Goal: Information Seeking & Learning: Learn about a topic

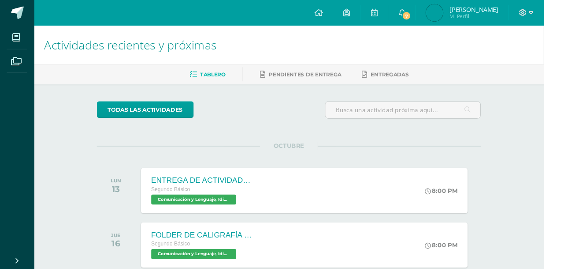
scroll to position [1, 0]
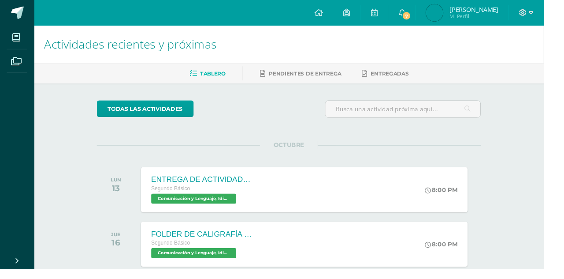
click at [421, 13] on icon at bounding box center [417, 13] width 7 height 8
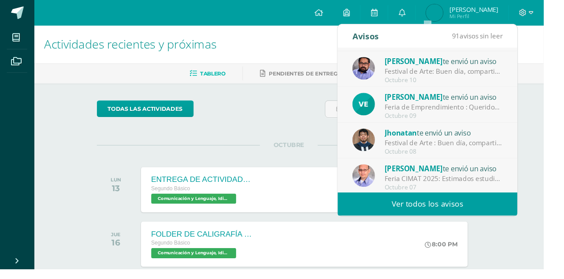
scroll to position [146, 0]
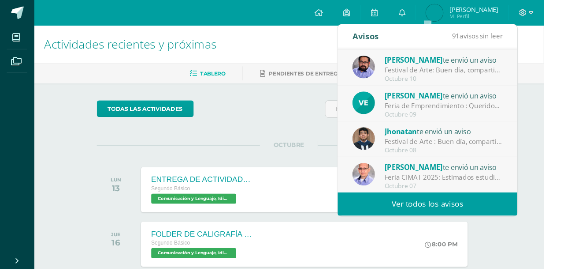
click at [497, 136] on div "[PERSON_NAME] te envió un aviso" at bounding box center [460, 135] width 123 height 11
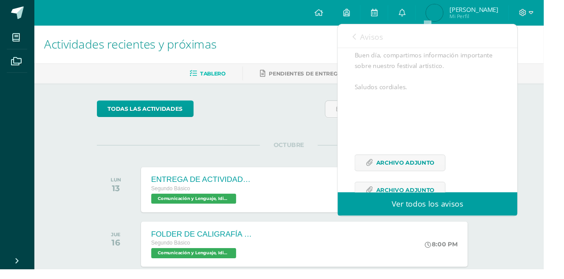
scroll to position [86, 0]
click at [447, 176] on span "Archivo Adjunto" at bounding box center [421, 168] width 60 height 16
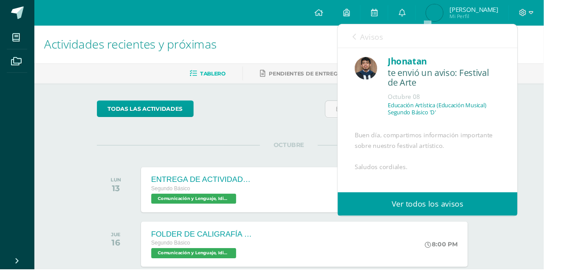
scroll to position [0, 0]
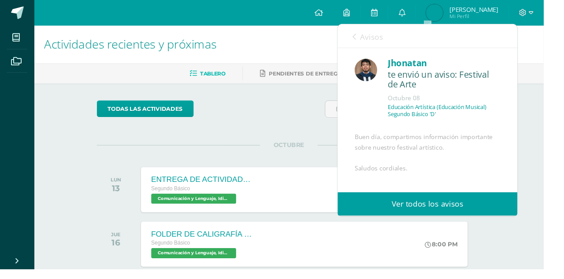
click at [361, 49] on div "Avisos 90 avisos sin leer Avisos" at bounding box center [444, 37] width 187 height 25
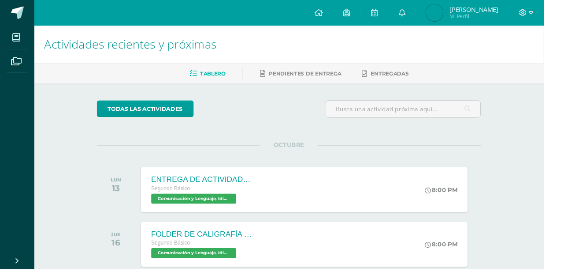
click at [431, 18] on link "0" at bounding box center [417, 13] width 28 height 26
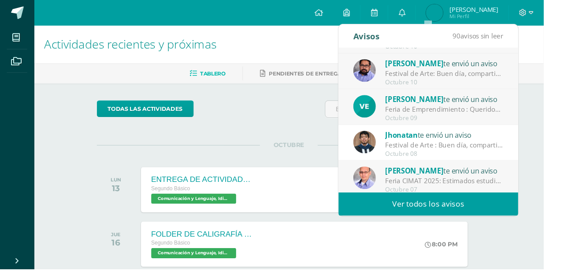
scroll to position [146, 0]
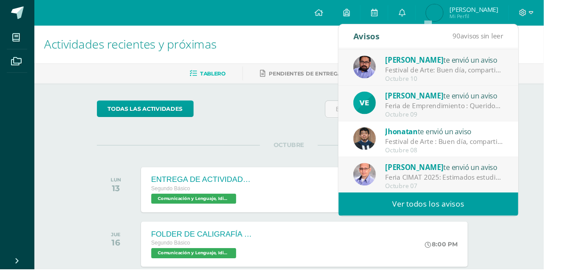
click at [434, 179] on div "Feria CIMAT 2025: Estimados estudiantes Por este medio, los departamentos de Ci…" at bounding box center [461, 184] width 123 height 10
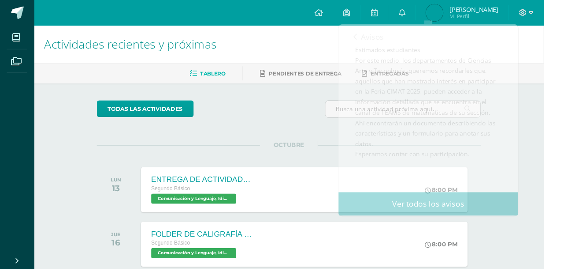
scroll to position [0, 0]
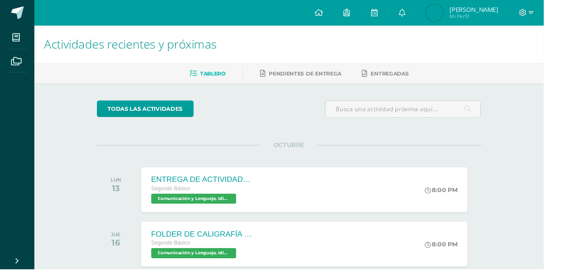
click at [421, 9] on icon at bounding box center [417, 13] width 7 height 8
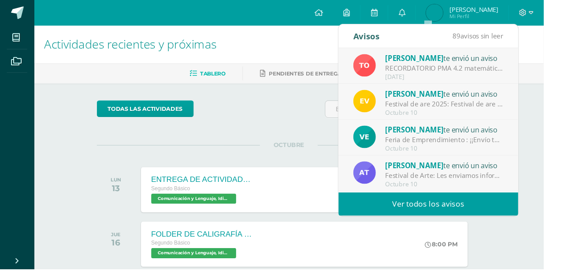
click at [420, 108] on div "Festival de are 2025: Festival de are 2025" at bounding box center [461, 108] width 123 height 10
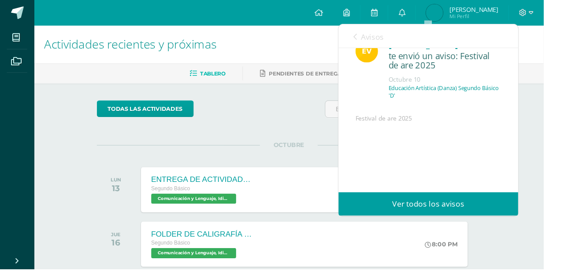
scroll to position [21, 0]
click at [374, 38] on link "Avisos" at bounding box center [383, 37] width 32 height 25
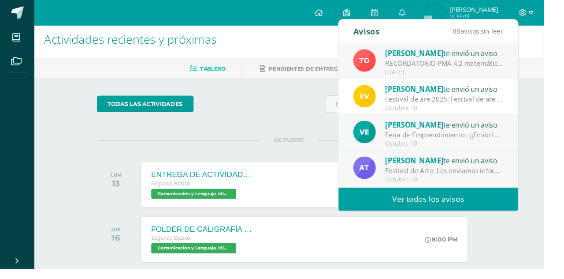
scroll to position [10, 0]
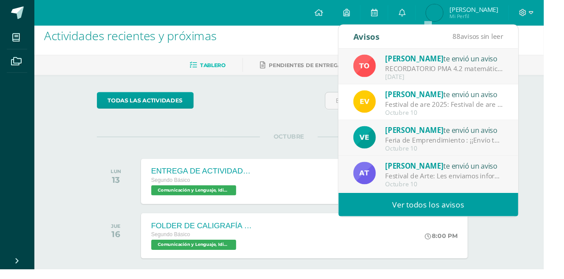
click at [481, 99] on div "[PERSON_NAME] te envió un aviso" at bounding box center [461, 97] width 123 height 11
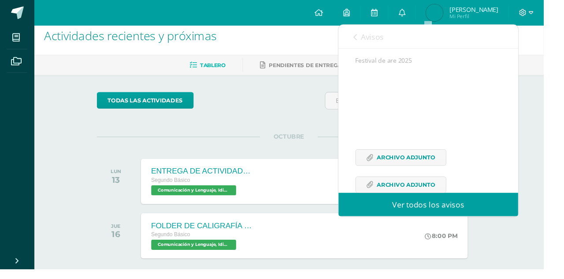
scroll to position [110, 0]
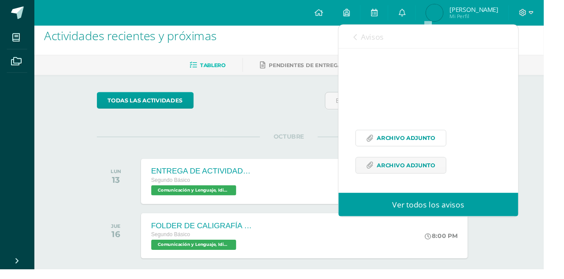
click at [433, 146] on span "Archivo Adjunto" at bounding box center [422, 143] width 60 height 16
click at [401, 163] on link "Archivo Adjunto" at bounding box center [416, 171] width 94 height 17
